Goal: Navigation & Orientation: Find specific page/section

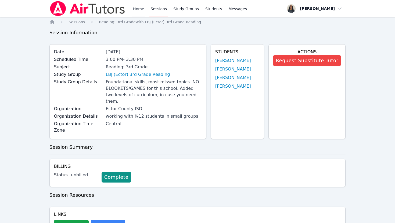
click at [133, 5] on link "Home" at bounding box center [138, 8] width 13 height 17
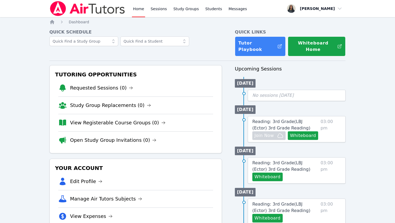
click at [133, 8] on link "Home" at bounding box center [138, 8] width 13 height 17
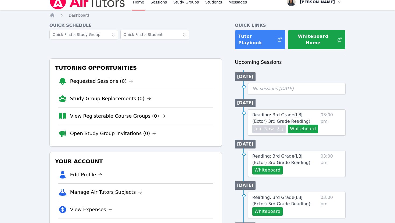
scroll to position [5, 0]
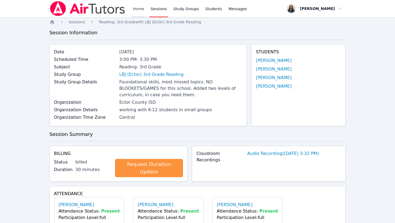
click at [137, 10] on link "Home" at bounding box center [138, 8] width 13 height 17
